Goal: Information Seeking & Learning: Get advice/opinions

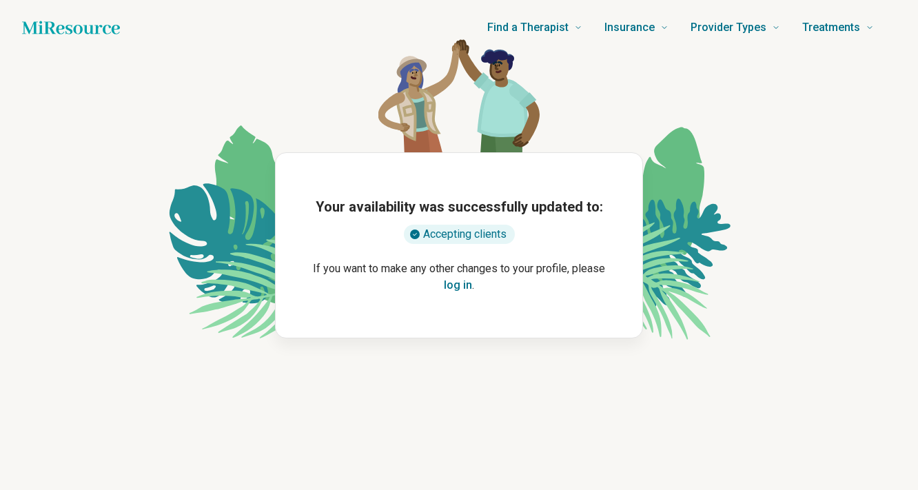
click at [464, 285] on button "log in" at bounding box center [458, 285] width 28 height 17
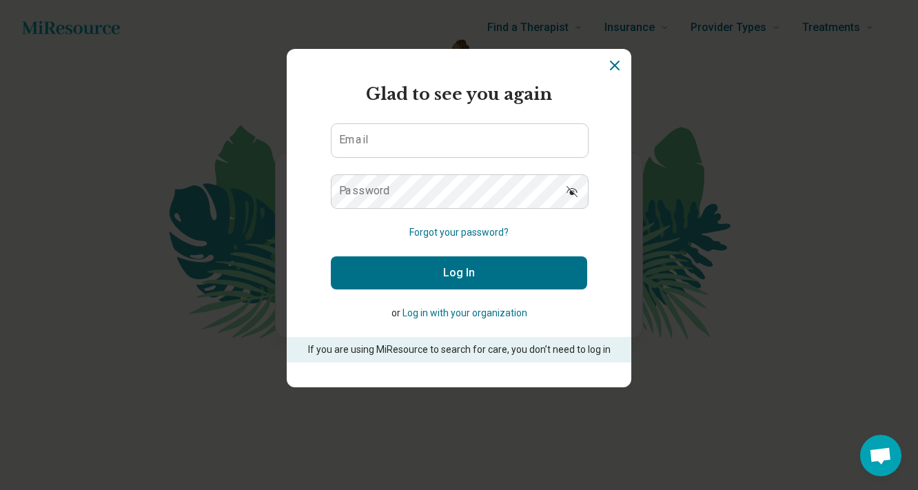
scroll to position [268, 0]
click at [429, 147] on input "Email" at bounding box center [460, 140] width 256 height 33
type input "**********"
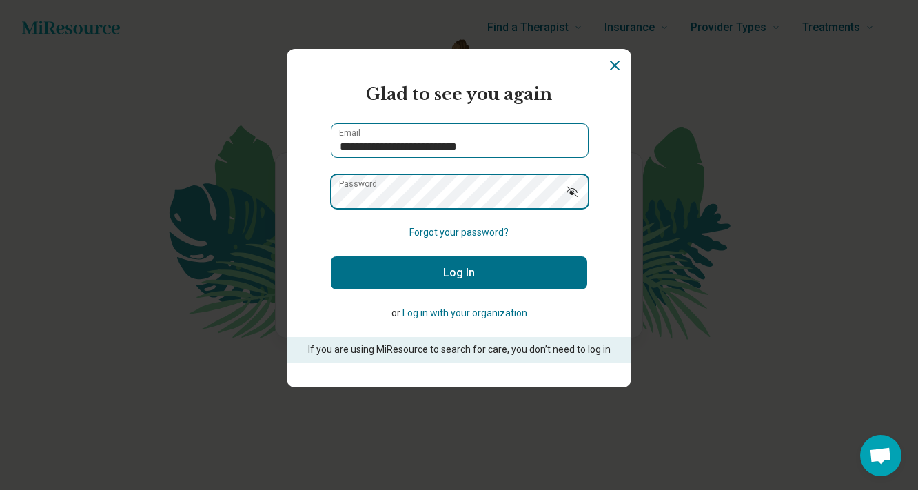
click at [331, 256] on button "Log In" at bounding box center [459, 272] width 256 height 33
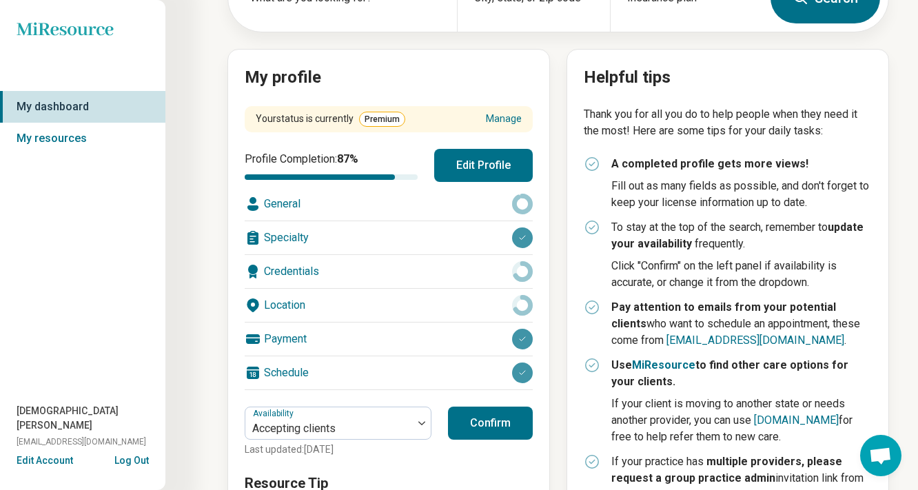
scroll to position [113, 0]
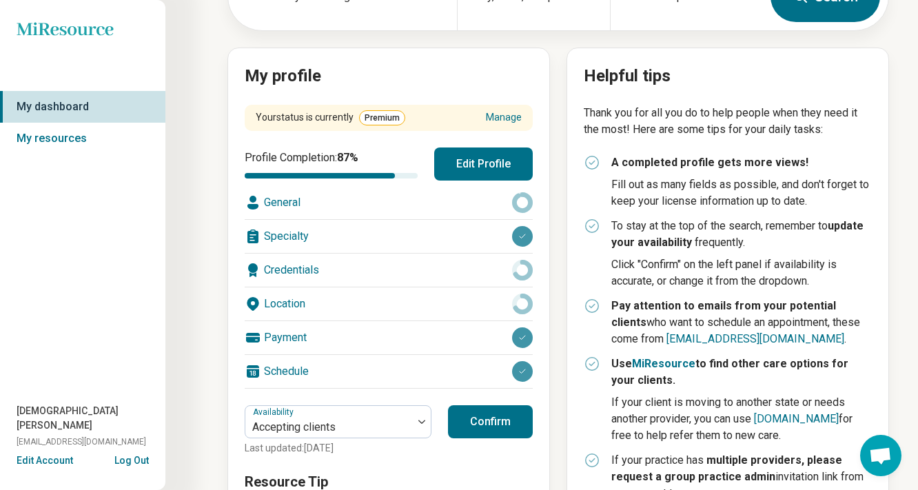
click at [498, 420] on button "Confirm" at bounding box center [490, 421] width 85 height 33
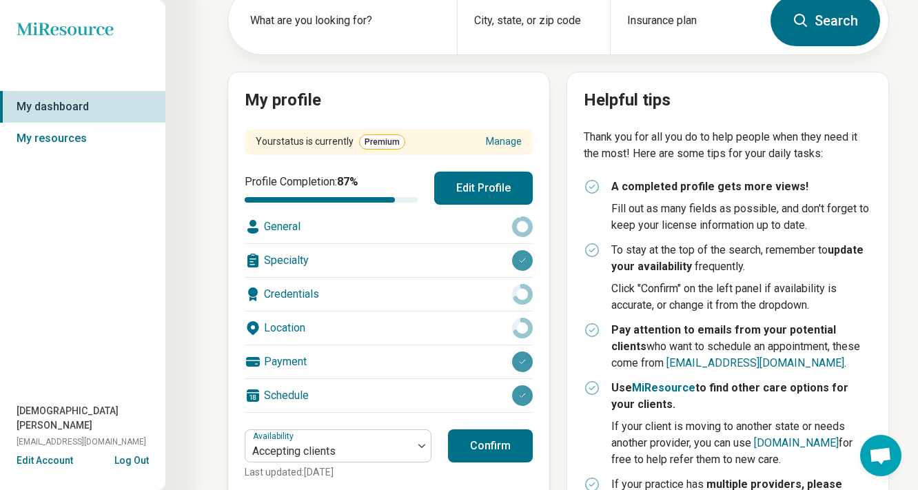
scroll to position [110, 0]
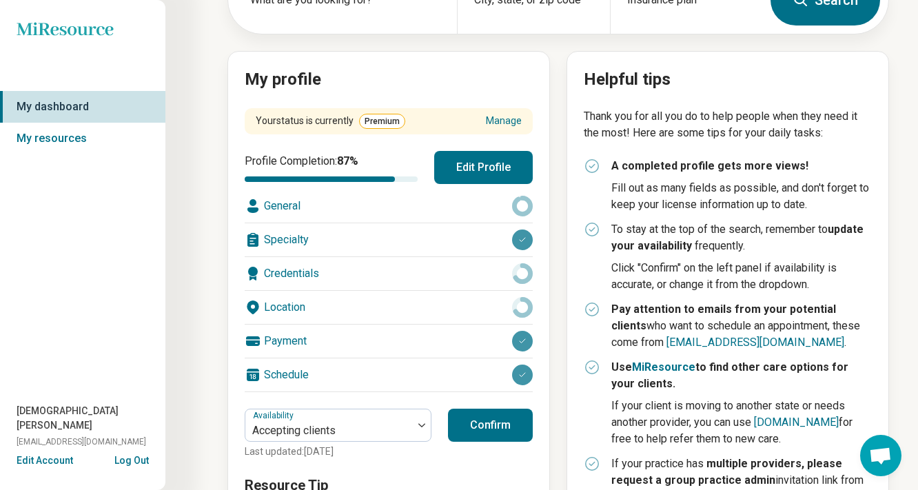
click at [292, 348] on div "Payment" at bounding box center [389, 341] width 288 height 33
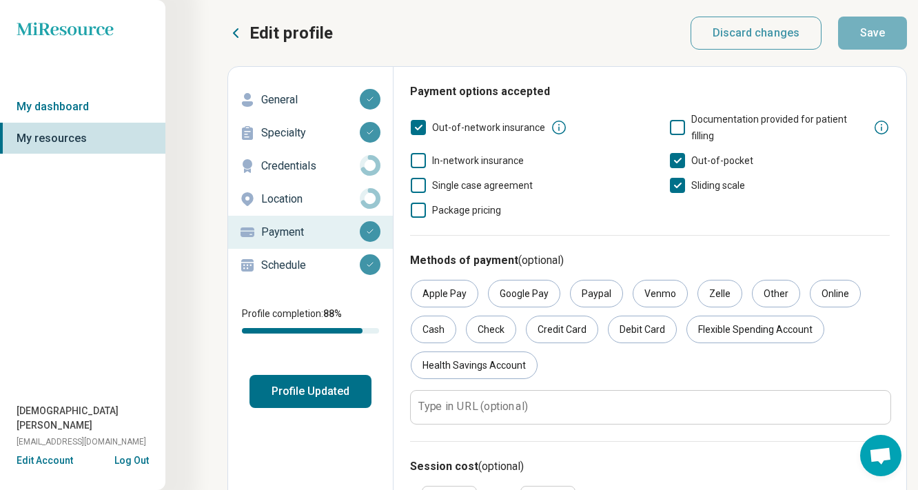
scroll to position [79, 0]
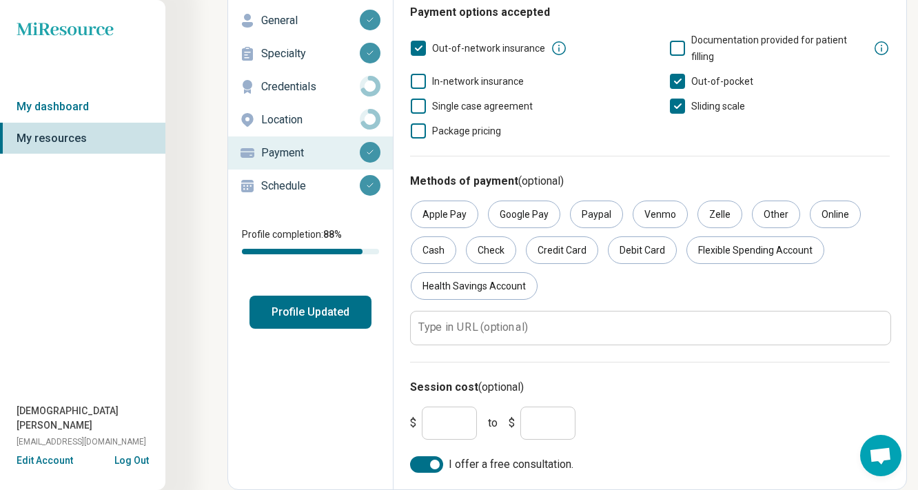
click at [451, 430] on input "***" at bounding box center [449, 423] width 55 height 33
type input "***"
click at [763, 260] on div "Flexible Spending Account" at bounding box center [756, 251] width 138 height 28
click at [489, 285] on div "Health Savings Account" at bounding box center [474, 286] width 127 height 28
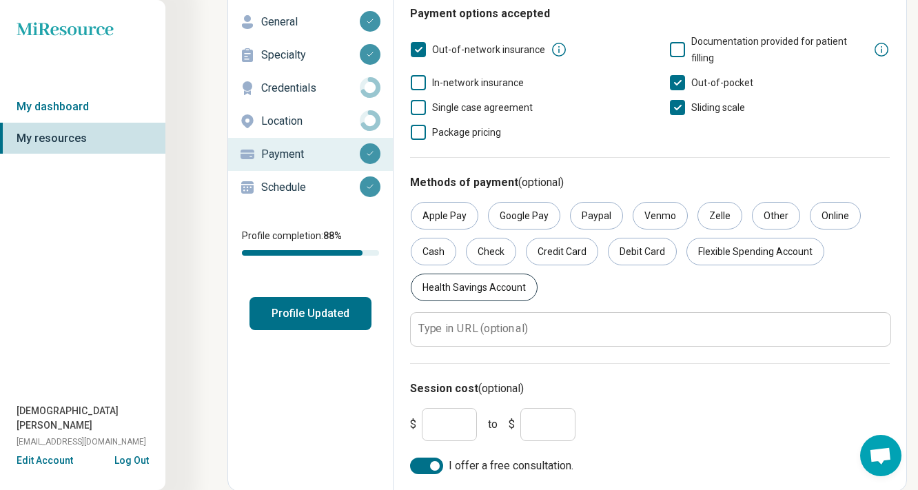
scroll to position [0, 0]
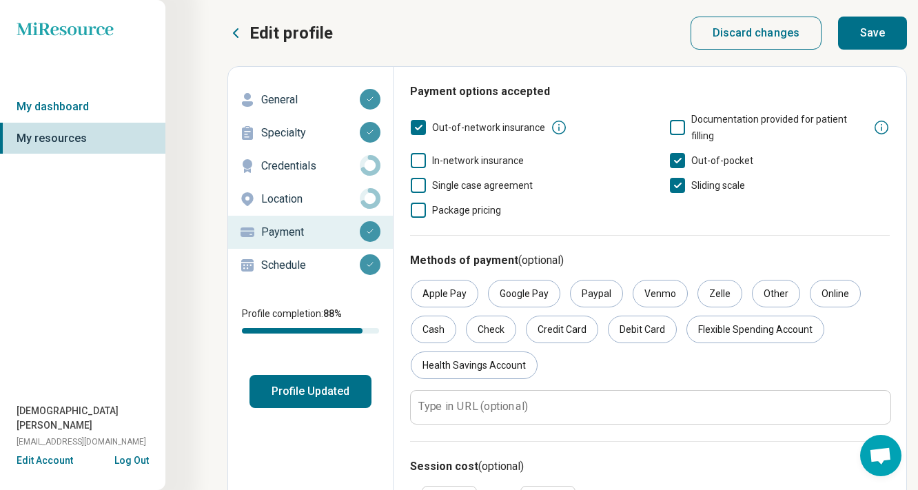
click at [883, 38] on button "Save" at bounding box center [872, 33] width 69 height 33
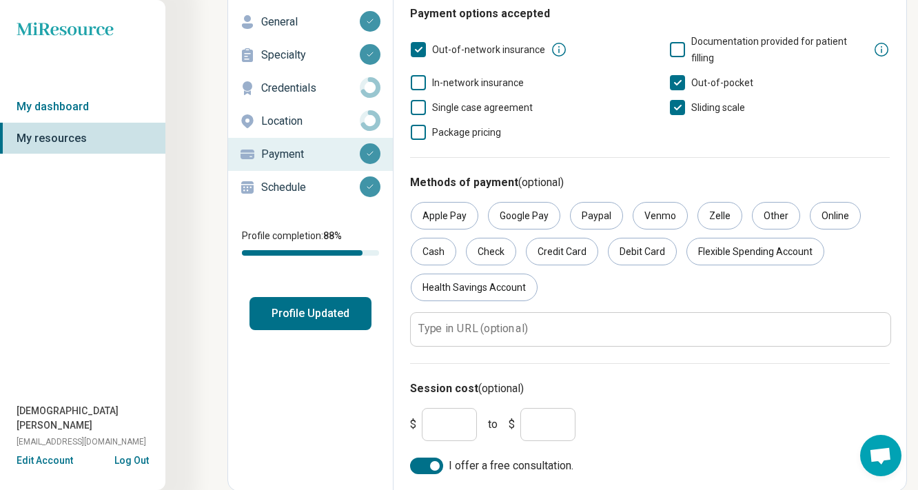
click at [294, 124] on p "Location" at bounding box center [310, 121] width 99 height 17
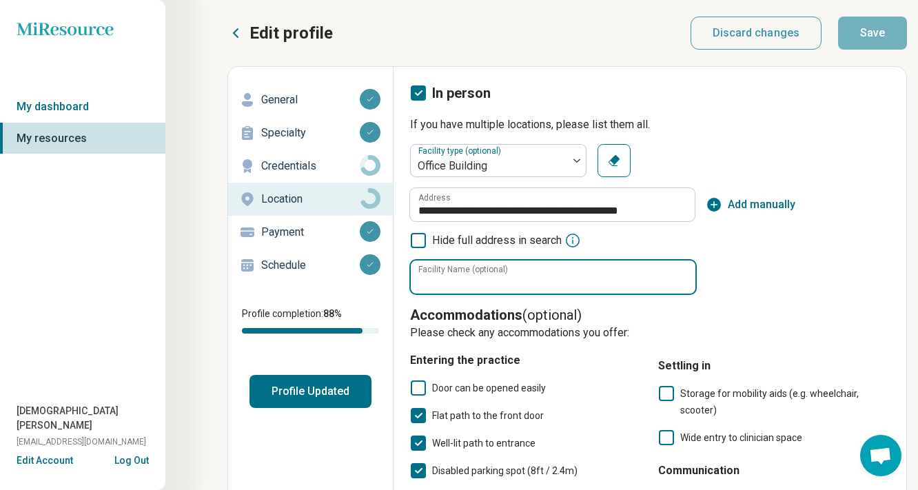
click at [459, 283] on input "Facility Name (optional)" at bounding box center [553, 277] width 285 height 33
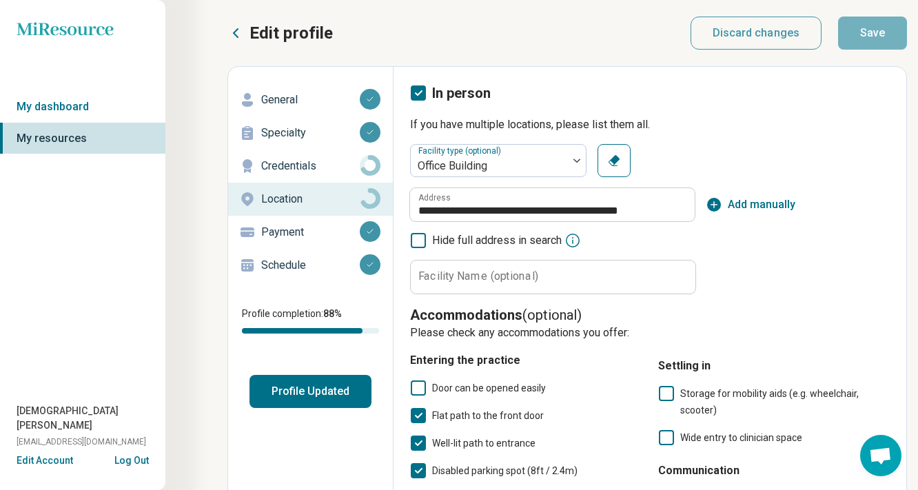
click at [754, 252] on div "**********" at bounding box center [650, 219] width 480 height 150
click at [287, 265] on p "Schedule" at bounding box center [310, 265] width 99 height 17
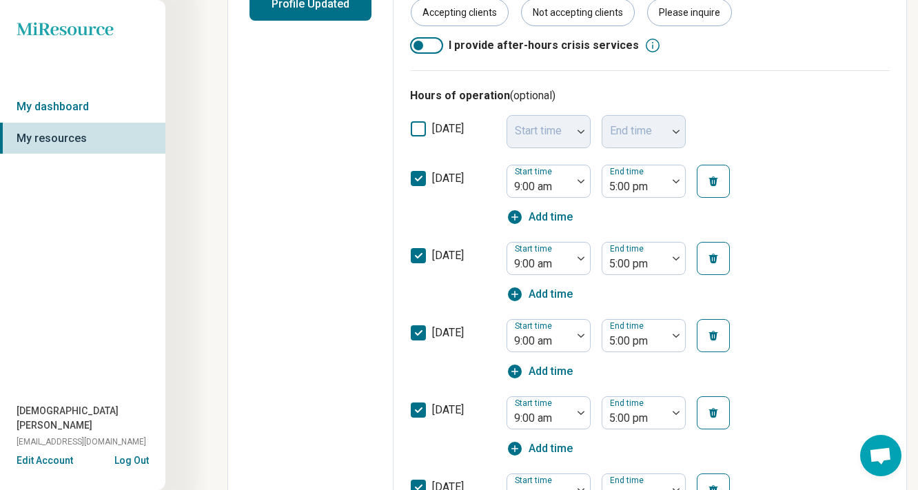
scroll to position [556, 0]
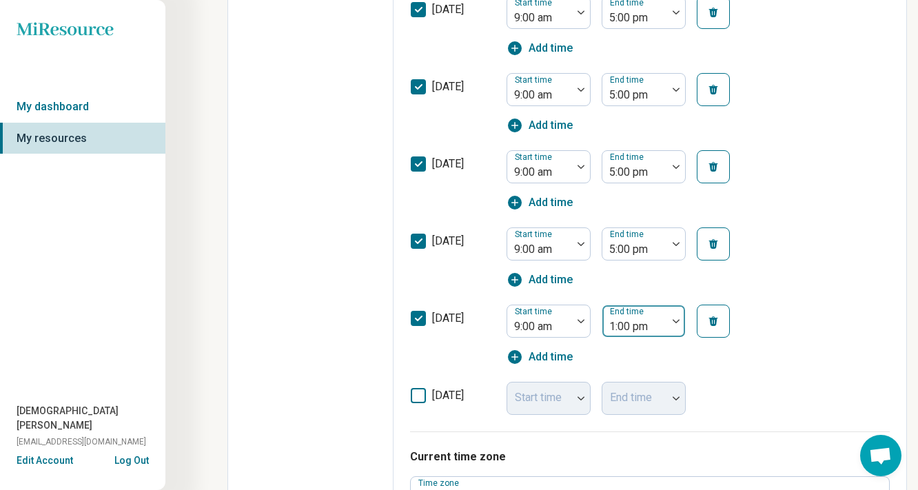
click at [654, 325] on div at bounding box center [635, 326] width 54 height 19
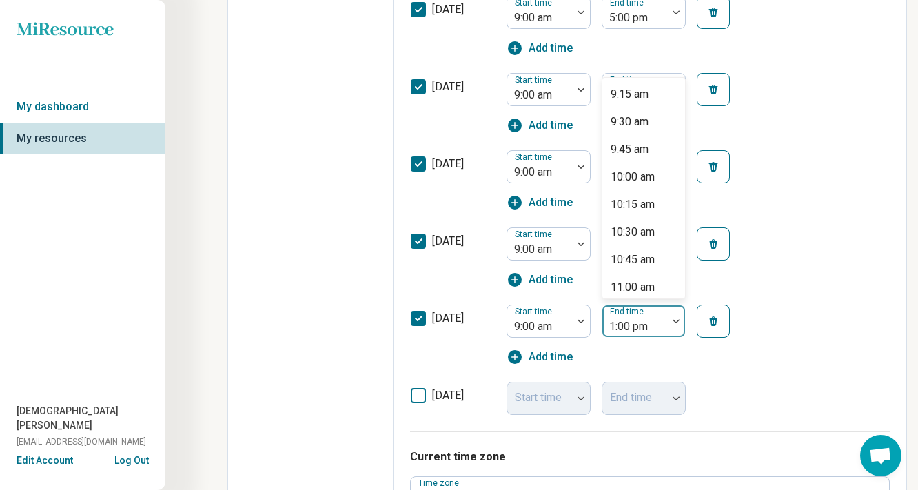
scroll to position [232, 0]
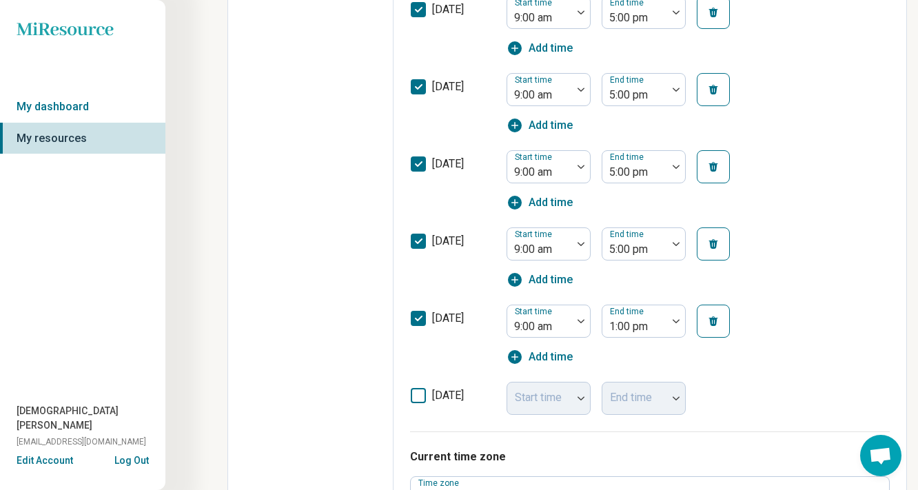
click at [827, 221] on div "[DATE] Start time 9:00 am End time 5:00 pm Add time" at bounding box center [650, 257] width 480 height 77
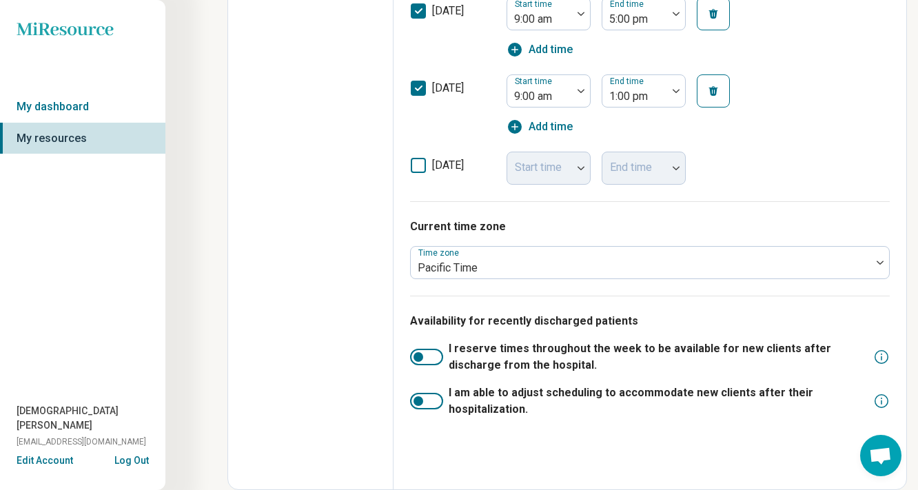
scroll to position [0, 0]
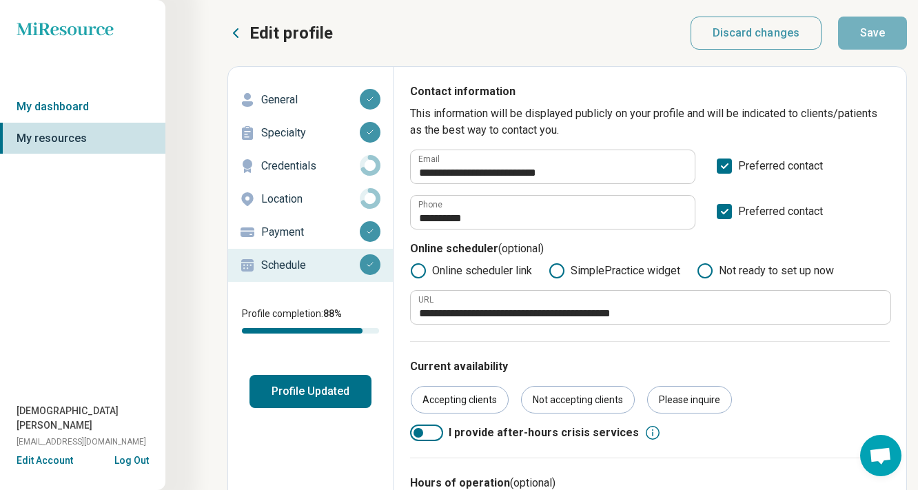
click at [288, 167] on p "Credentials" at bounding box center [310, 166] width 99 height 17
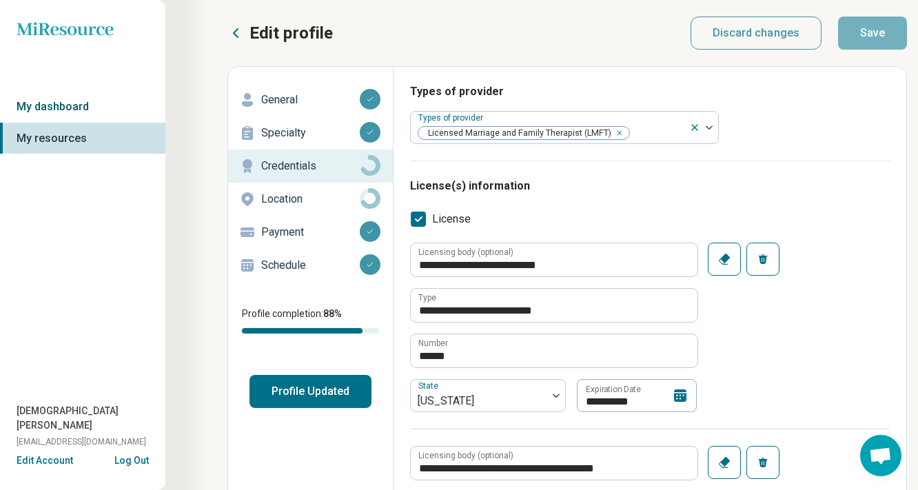
click at [54, 107] on link "My dashboard" at bounding box center [82, 107] width 165 height 32
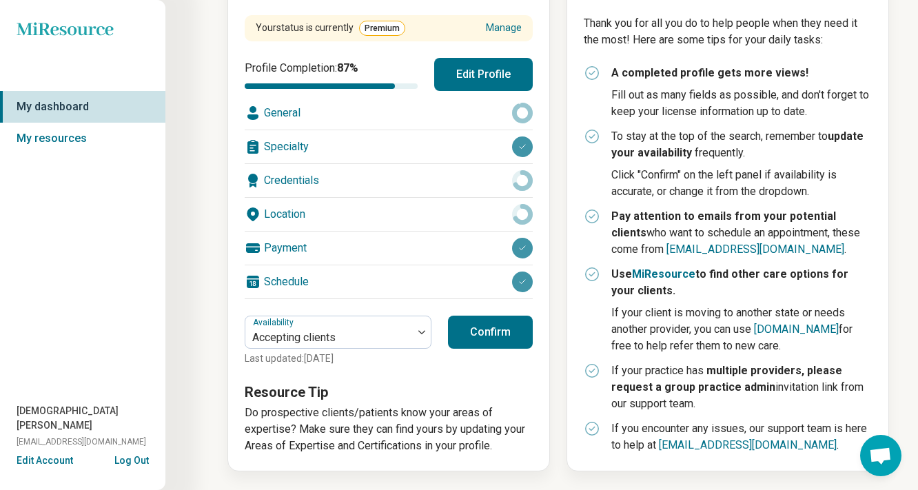
scroll to position [199, 0]
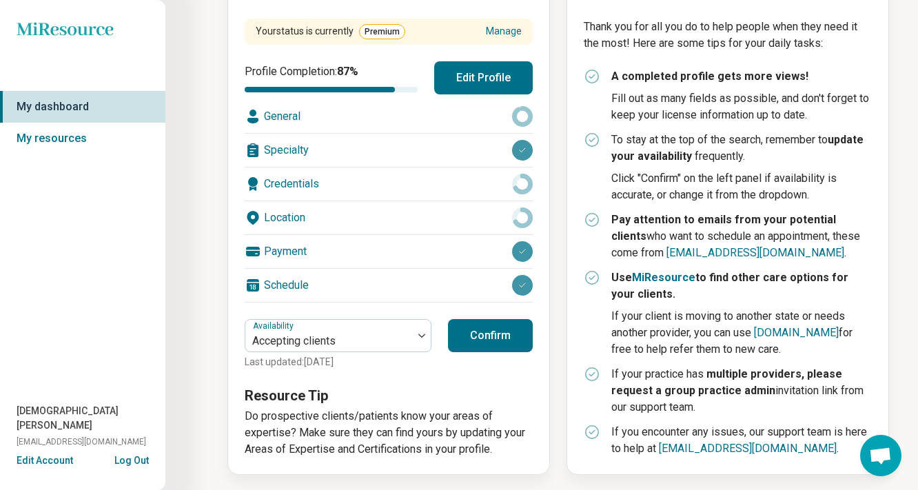
click at [290, 180] on div "Credentials" at bounding box center [389, 184] width 288 height 33
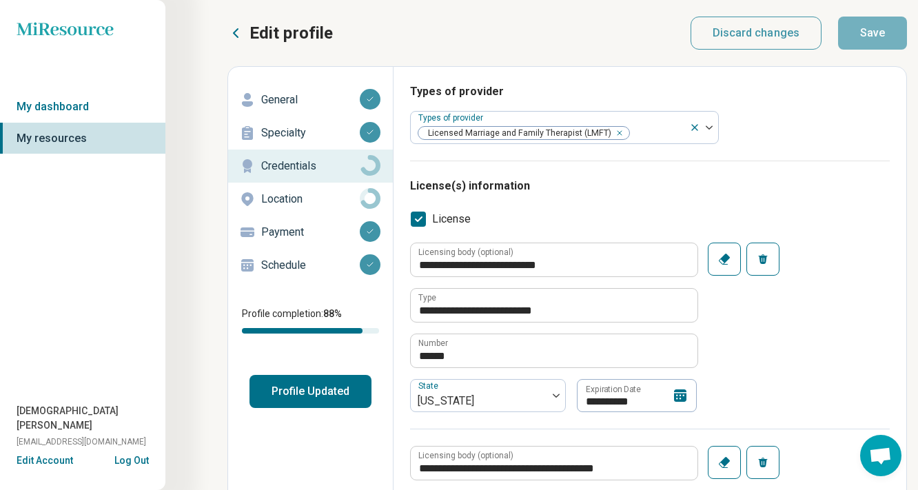
click at [316, 108] on div "General" at bounding box center [310, 100] width 143 height 22
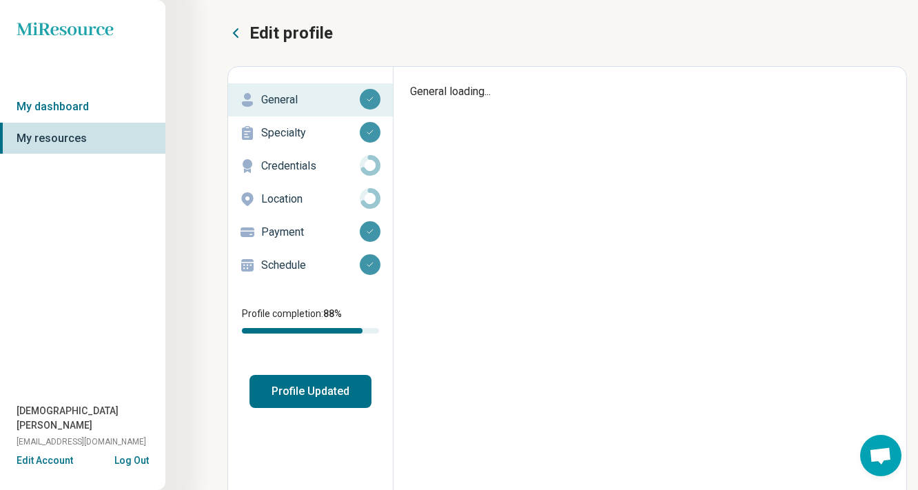
type textarea "*"
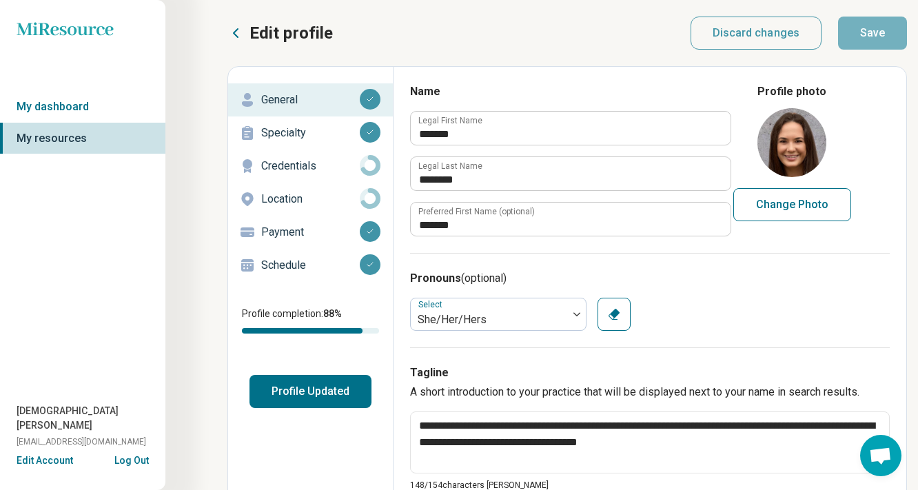
click at [323, 393] on button "Profile Updated" at bounding box center [311, 391] width 122 height 33
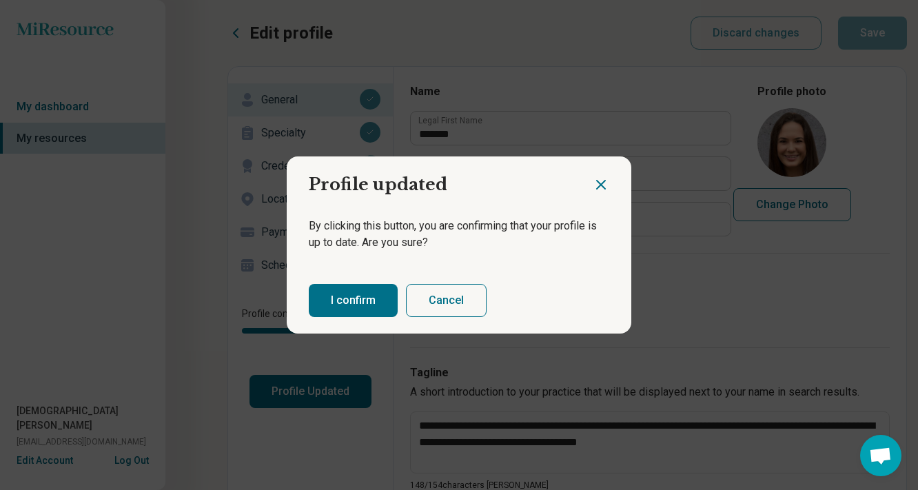
click at [359, 295] on button "I confirm" at bounding box center [353, 300] width 89 height 33
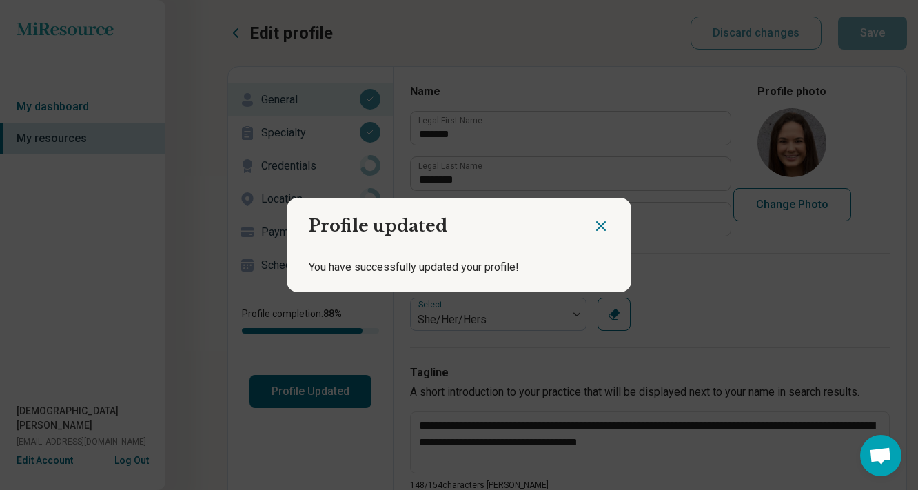
click at [599, 230] on icon "Close dialog" at bounding box center [601, 226] width 17 height 17
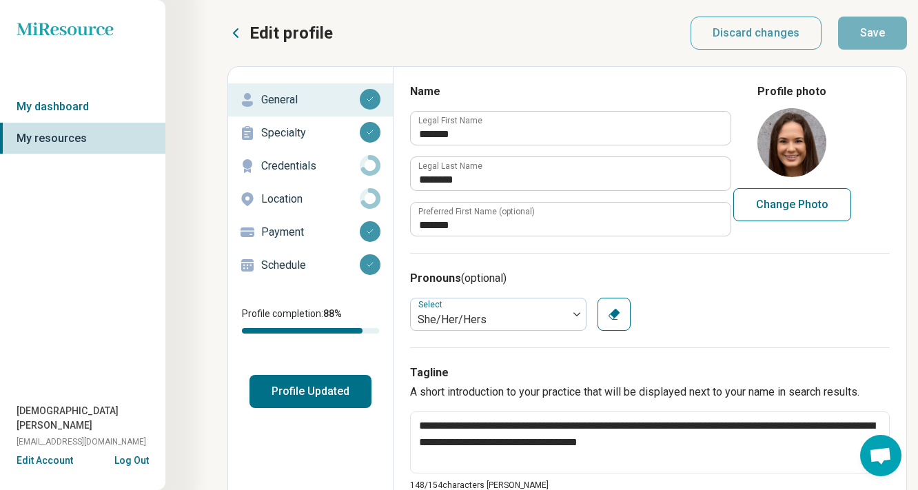
click at [144, 463] on button "Log Out" at bounding box center [131, 459] width 34 height 11
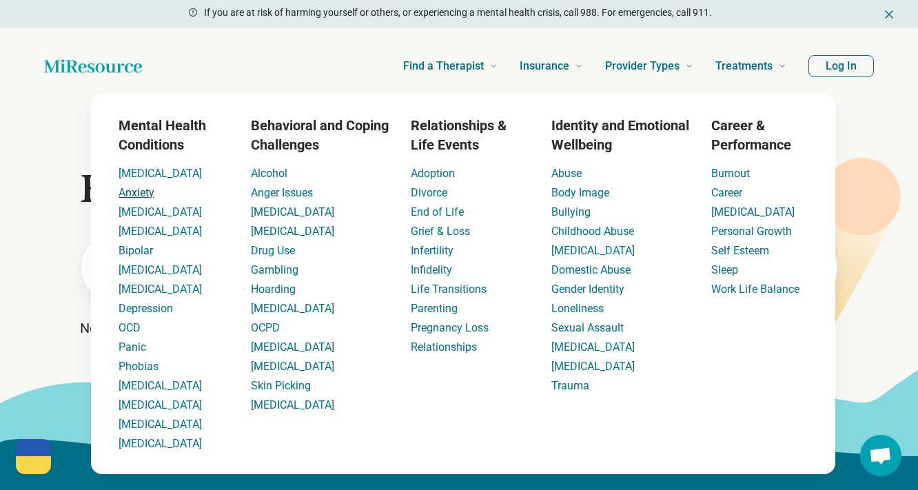
click at [141, 197] on link "Anxiety" at bounding box center [137, 192] width 36 height 13
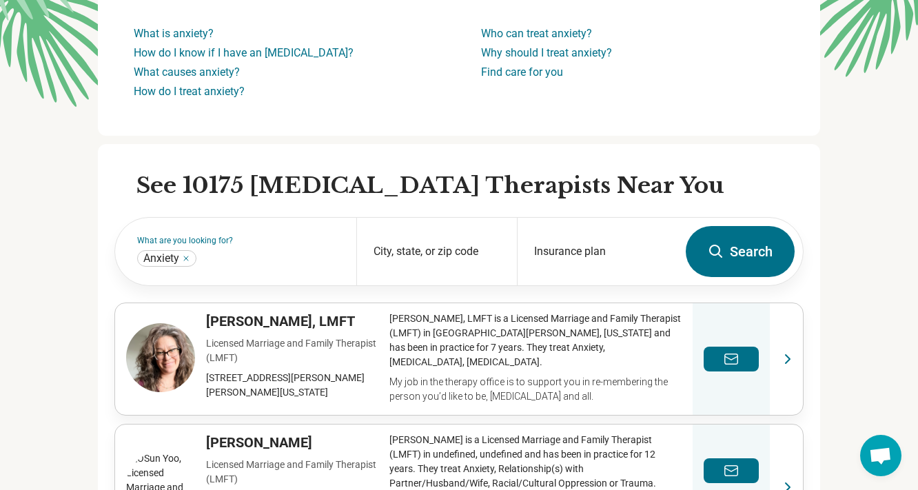
scroll to position [250, 0]
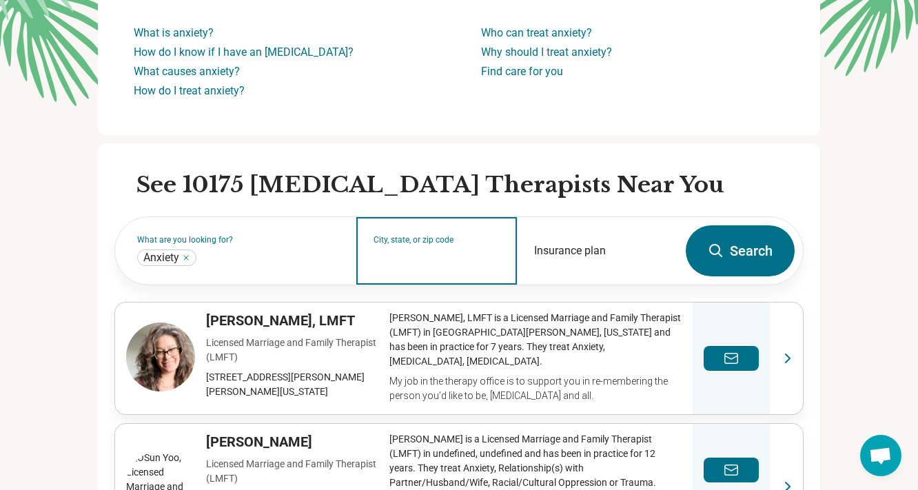
click at [392, 253] on input "City, state, or zip code" at bounding box center [437, 260] width 127 height 17
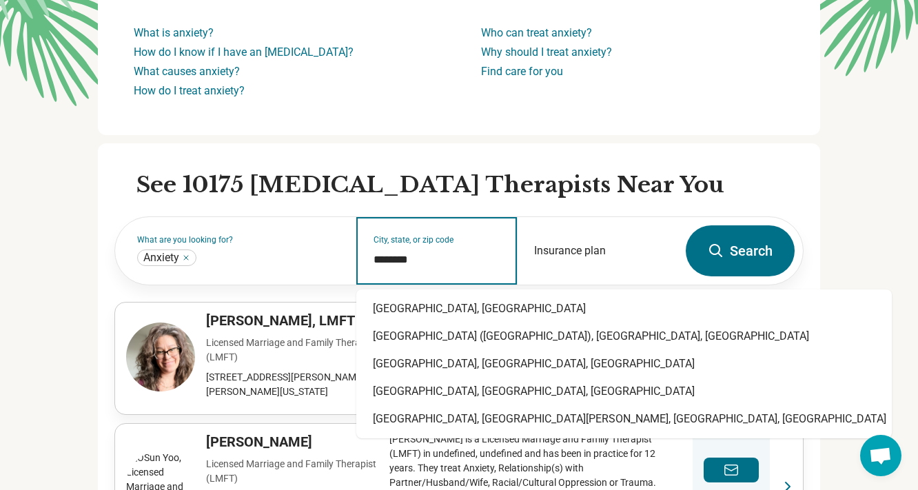
type input "*********"
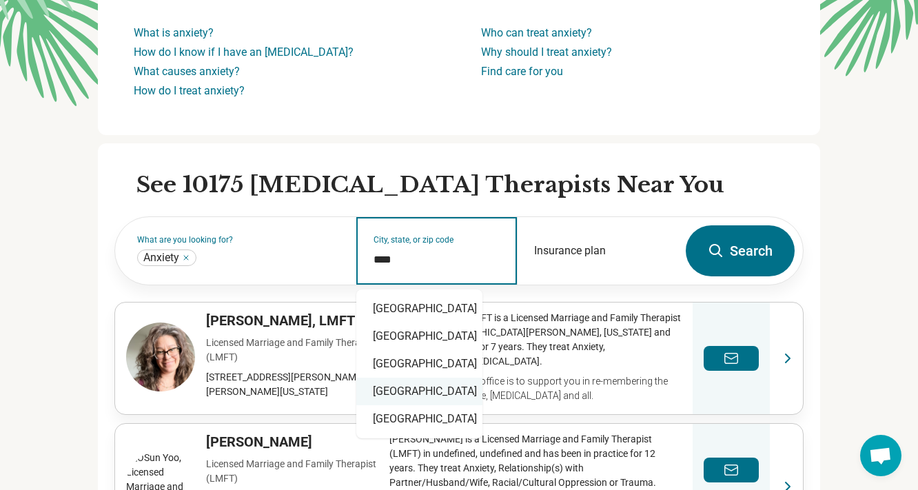
click at [437, 400] on div "[GEOGRAPHIC_DATA]" at bounding box center [419, 392] width 126 height 28
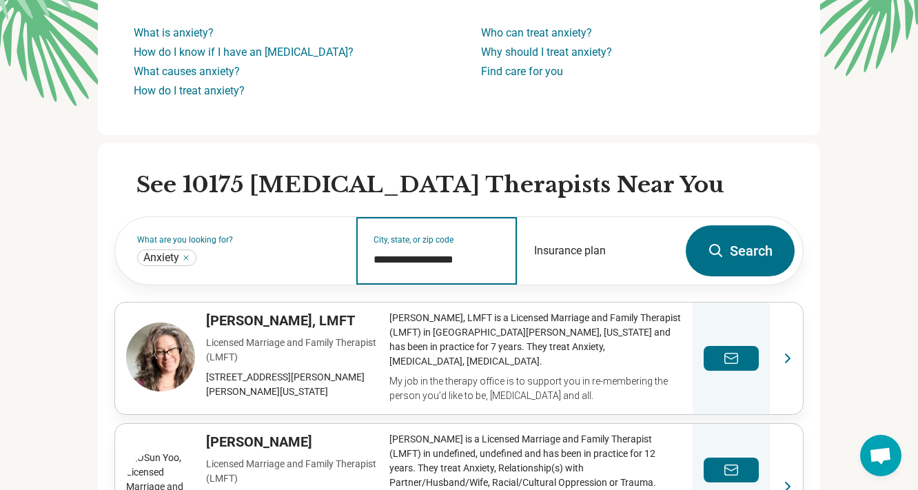
type input "**********"
click at [727, 241] on button "Search" at bounding box center [740, 250] width 109 height 51
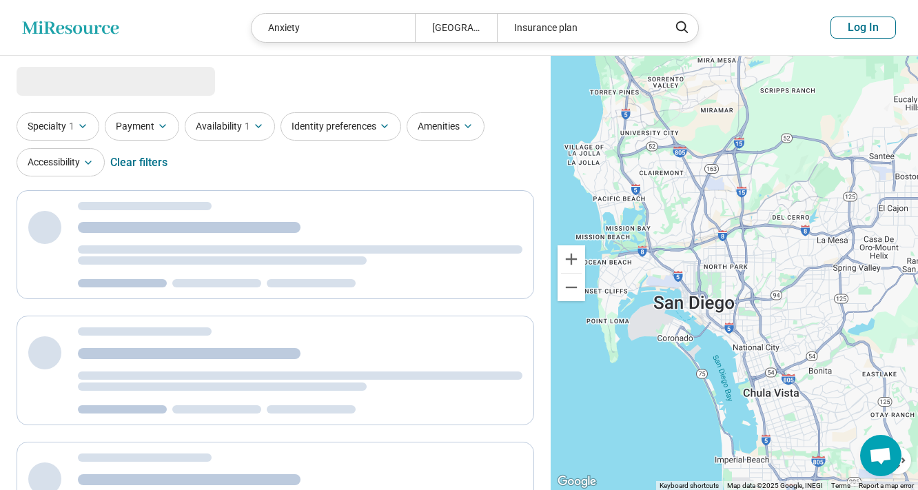
select select "***"
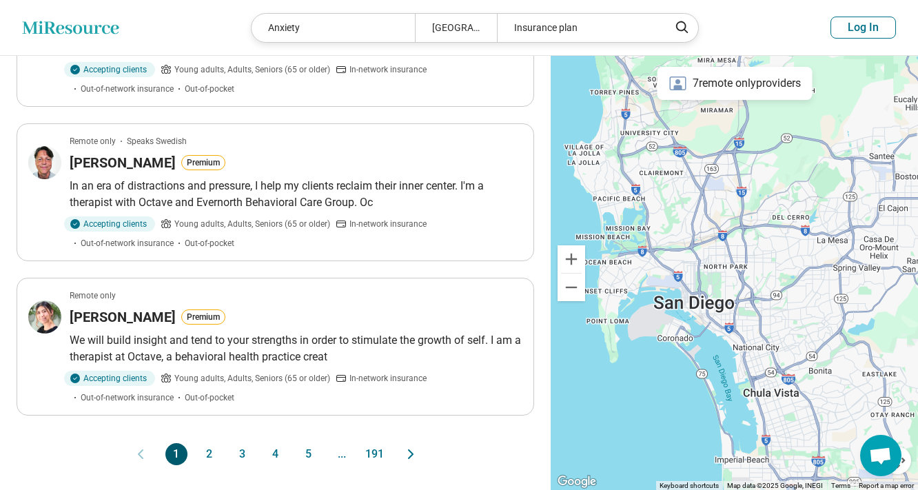
scroll to position [1354, 0]
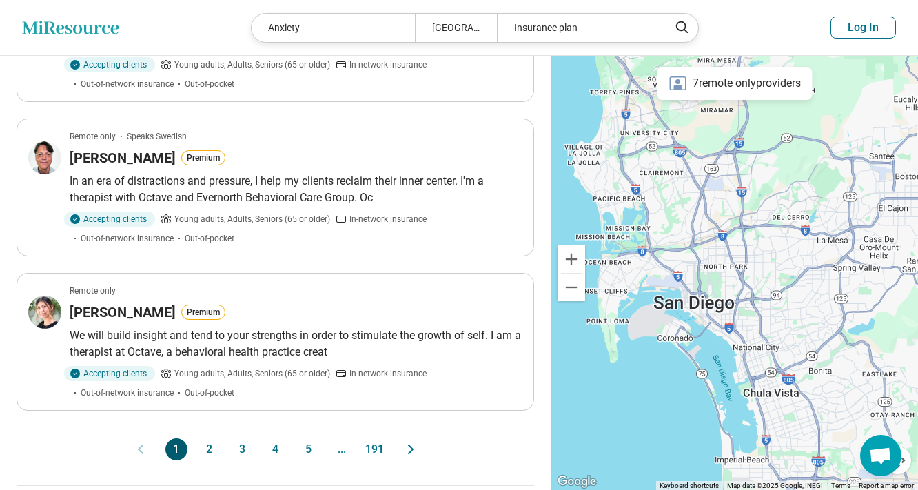
click at [207, 439] on button "2" at bounding box center [210, 450] width 22 height 22
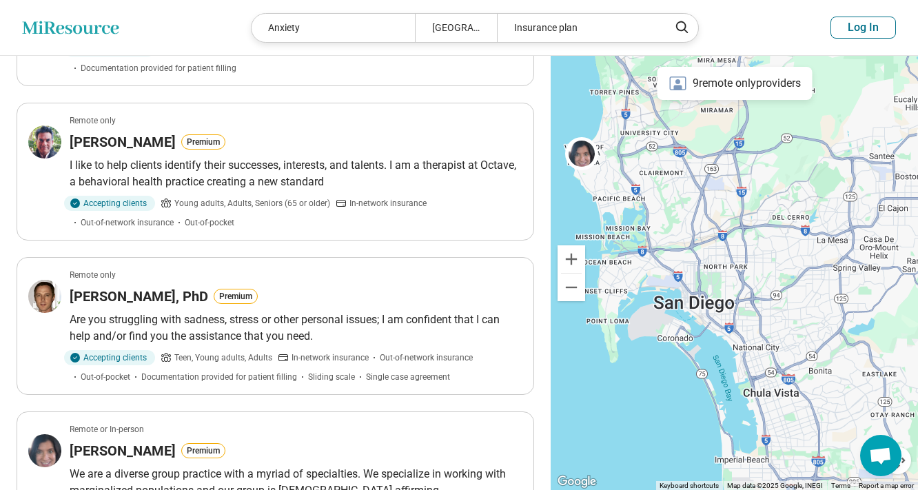
scroll to position [678, 0]
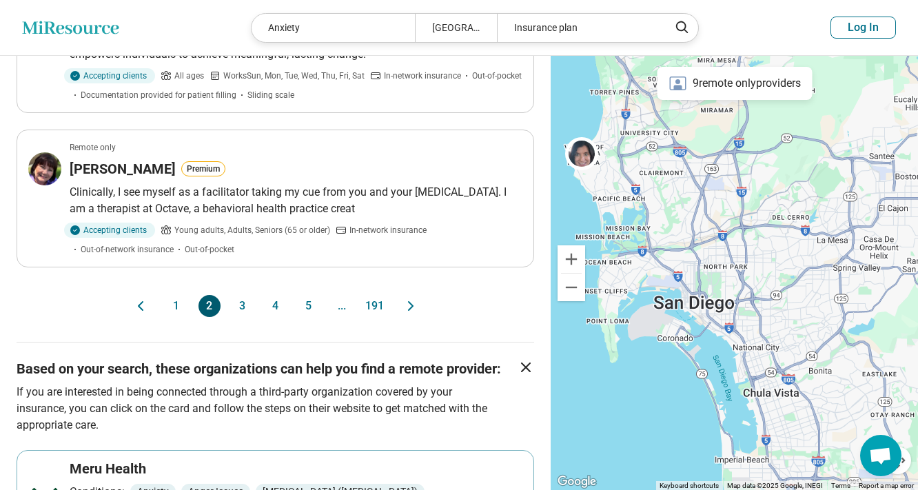
click at [243, 305] on button "3" at bounding box center [243, 306] width 22 height 22
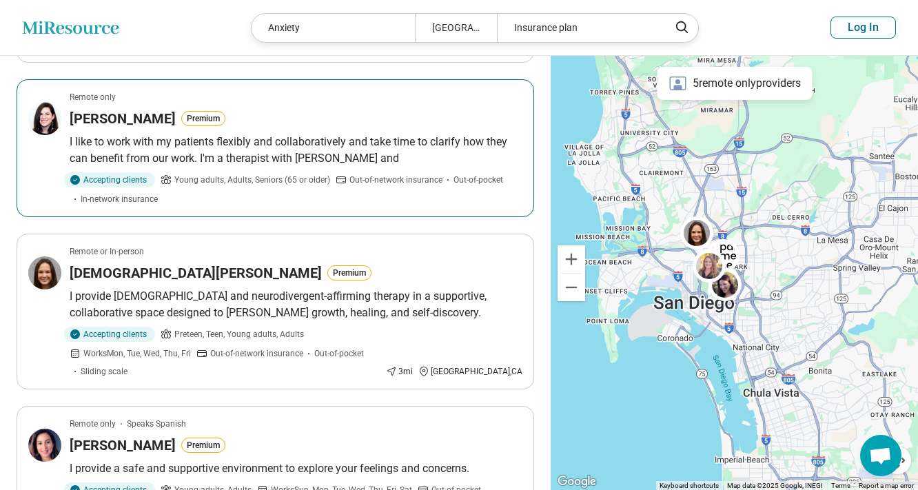
scroll to position [416, 0]
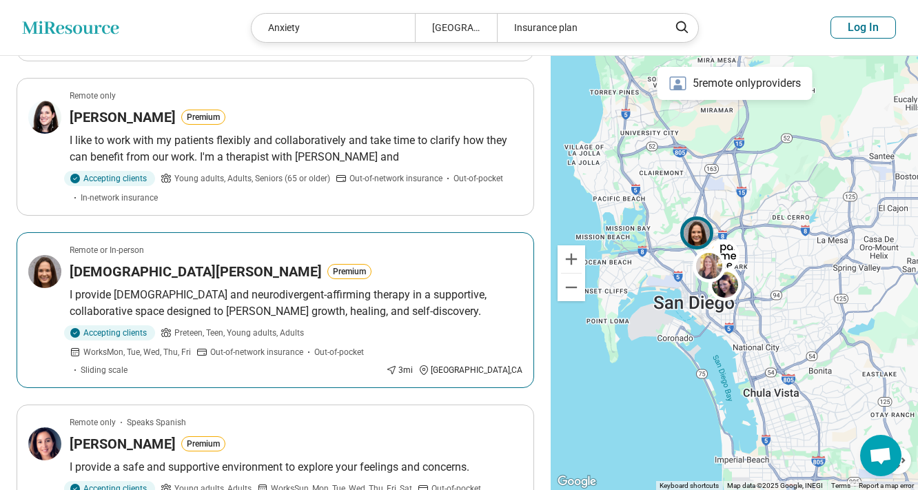
click at [320, 304] on p "I provide [DEMOGRAPHIC_DATA] and neurodivergent-affirming therapy in a supporti…" at bounding box center [296, 303] width 453 height 33
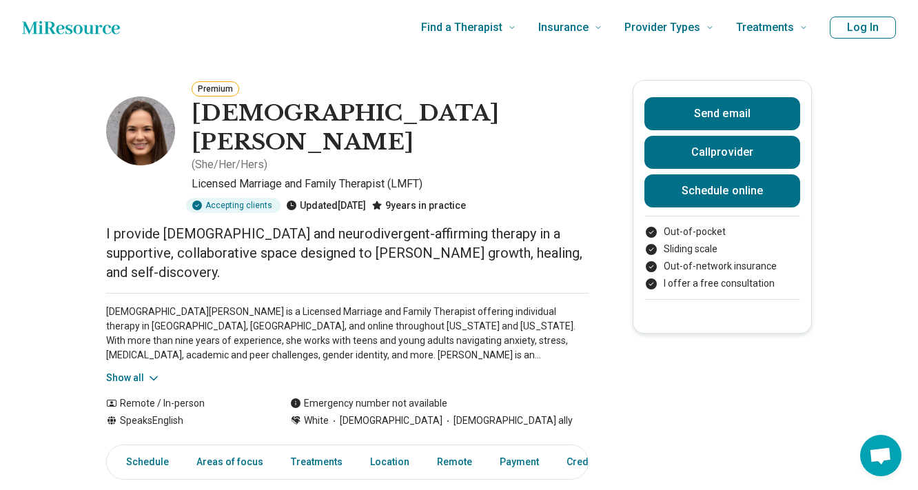
scroll to position [268, 0]
click at [682, 201] on link "Schedule online" at bounding box center [723, 190] width 156 height 33
click at [721, 187] on link "Schedule online" at bounding box center [723, 190] width 156 height 33
click at [773, 121] on button "Send email" at bounding box center [723, 113] width 156 height 33
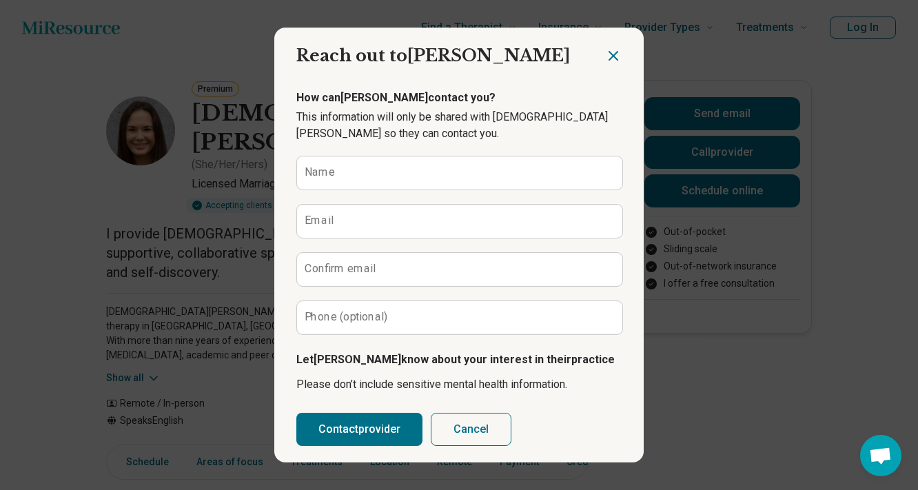
click at [614, 51] on icon "Close dialog" at bounding box center [613, 56] width 17 height 17
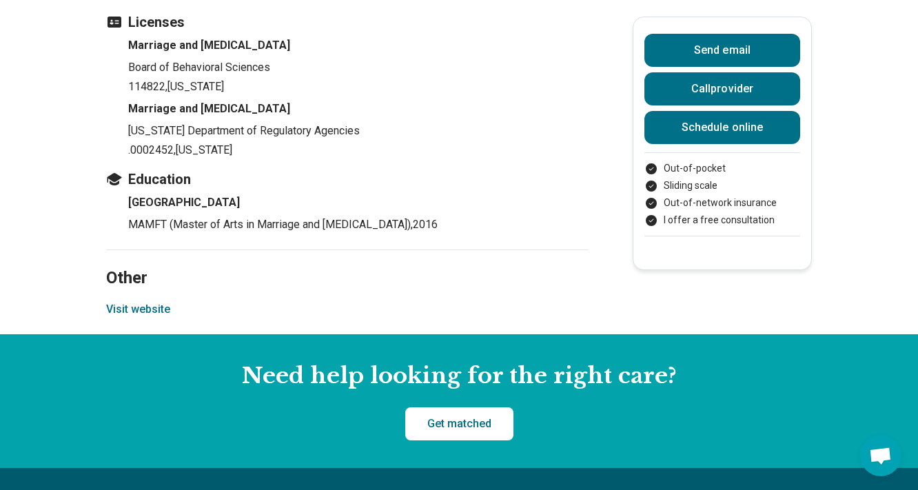
scroll to position [1727, 0]
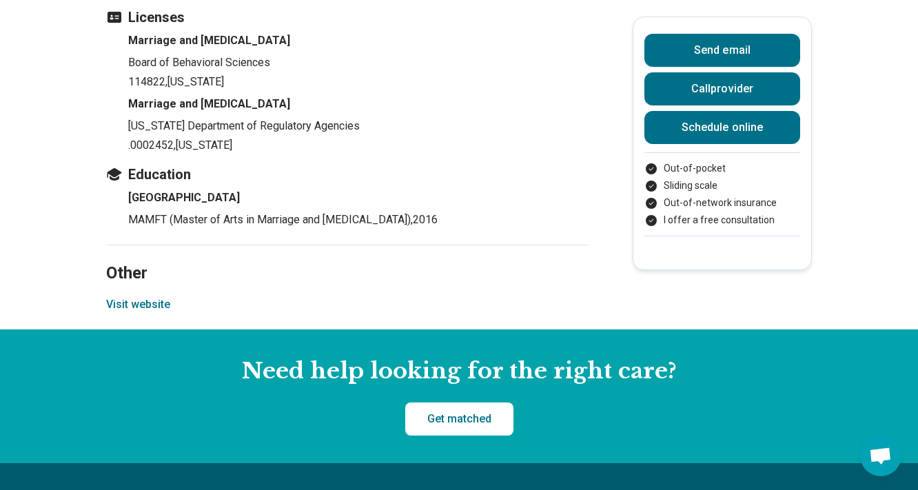
click at [139, 296] on button "Visit website" at bounding box center [138, 304] width 64 height 17
